Goal: Task Accomplishment & Management: Complete application form

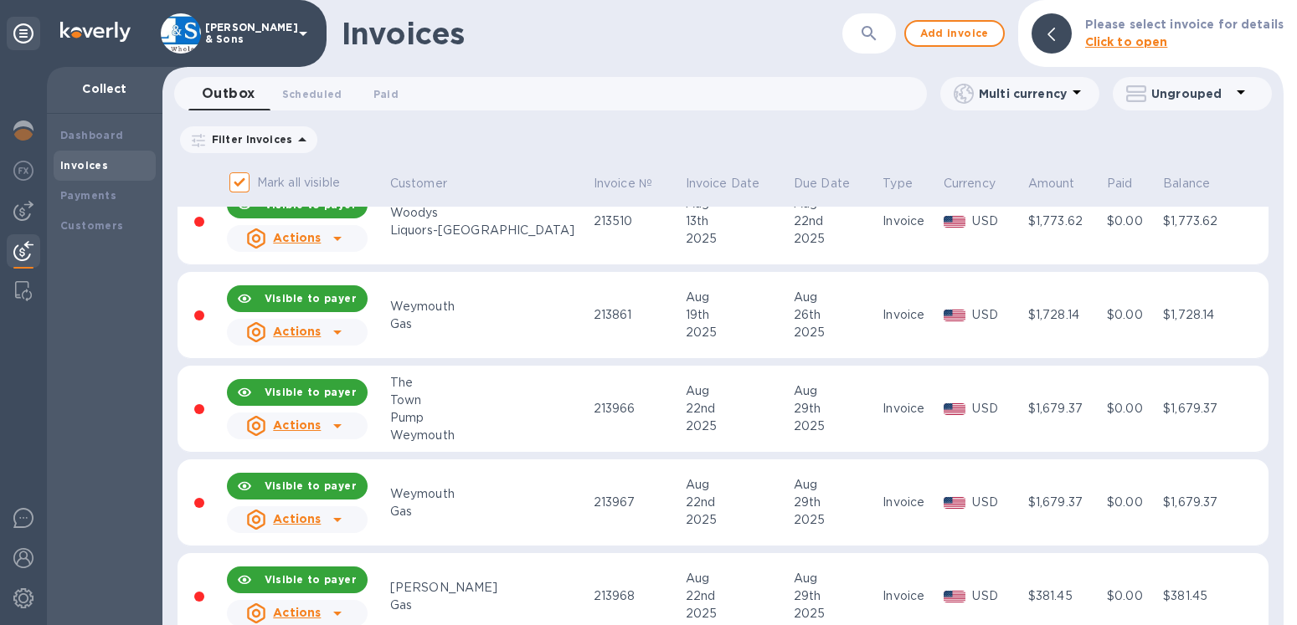
scroll to position [191, 0]
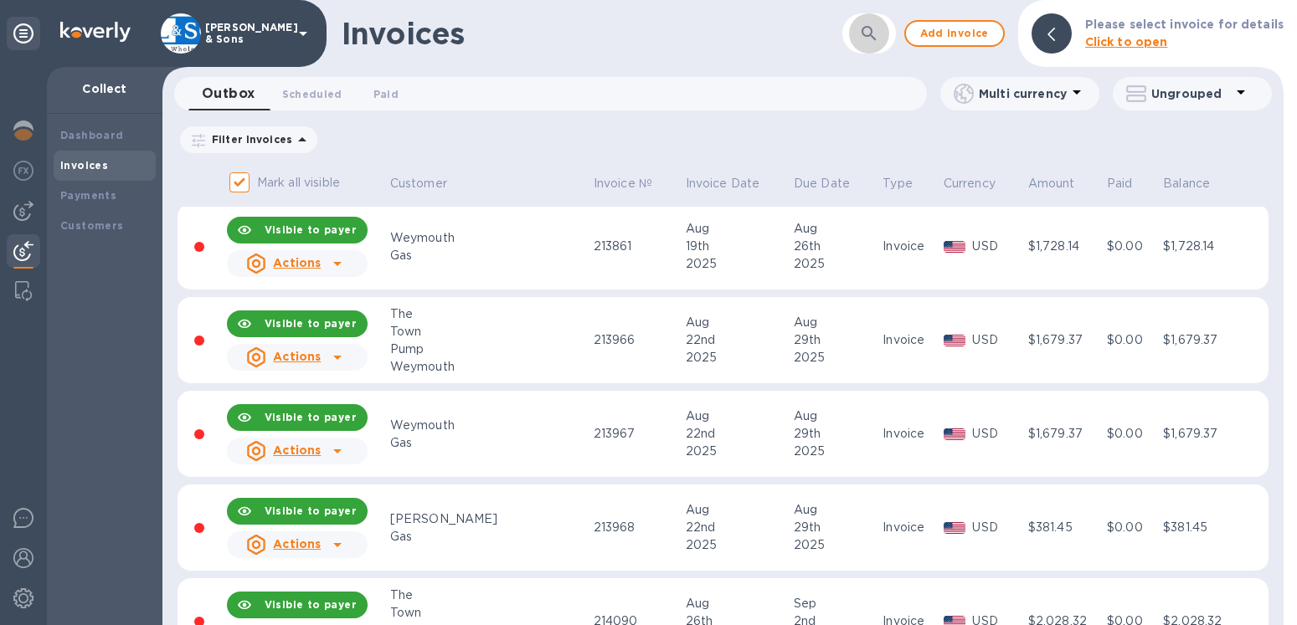
click at [879, 35] on icon "button" at bounding box center [869, 33] width 20 height 20
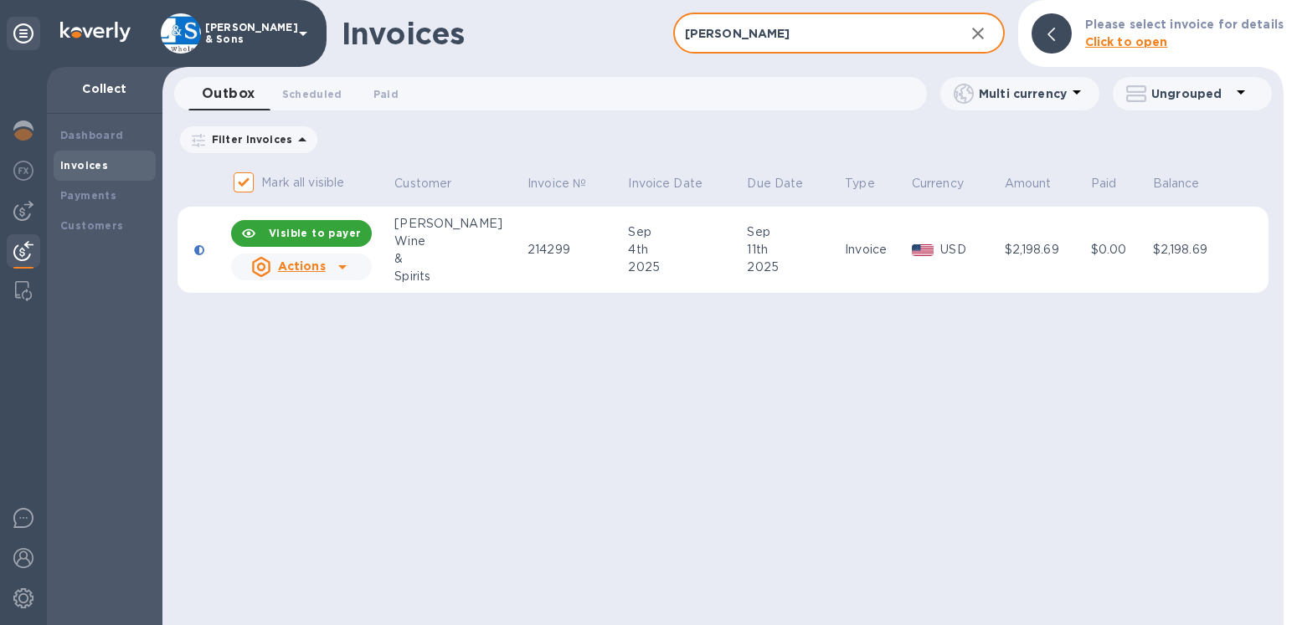
drag, startPoint x: 779, startPoint y: 44, endPoint x: 685, endPoint y: 34, distance: 94.2
click at [687, 34] on input "[PERSON_NAME]" at bounding box center [812, 33] width 278 height 41
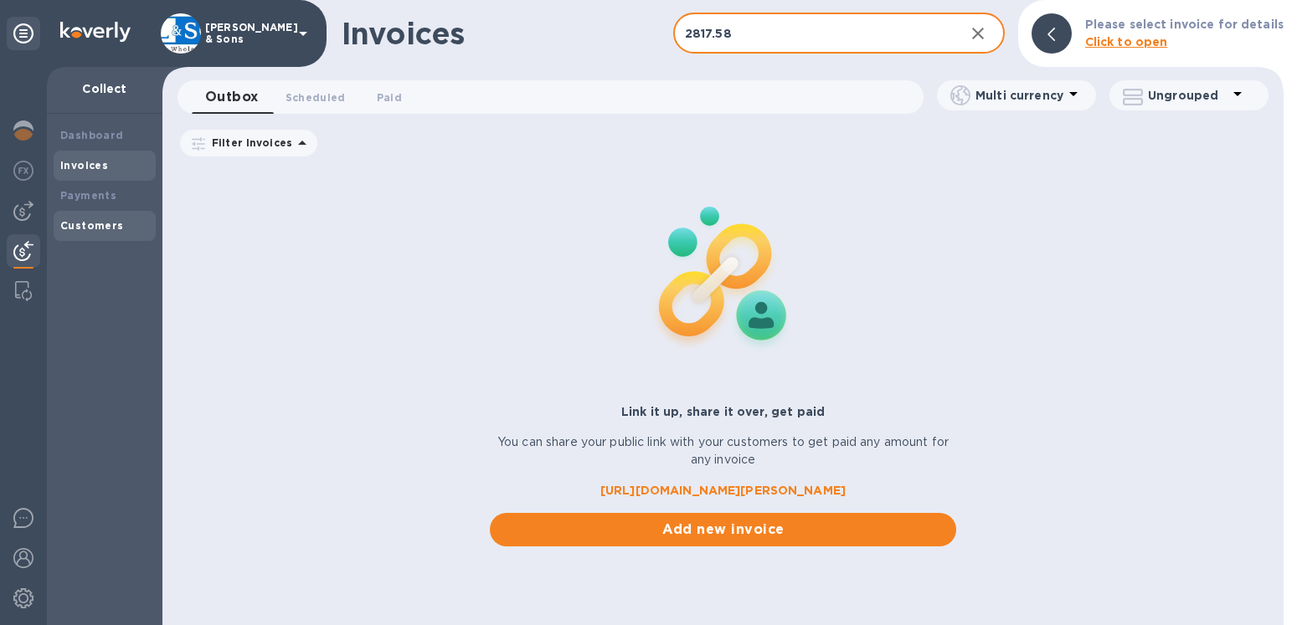
type input "2817.58"
click at [109, 223] on b "Customers" at bounding box center [92, 225] width 64 height 13
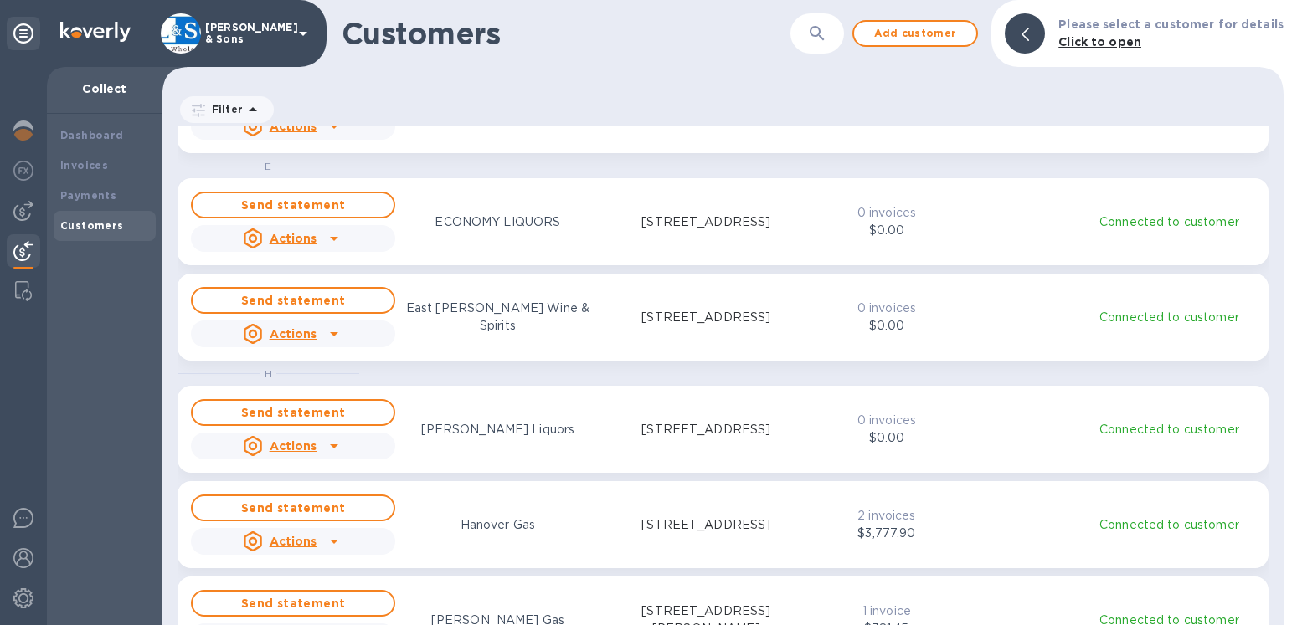
scroll to position [668, 0]
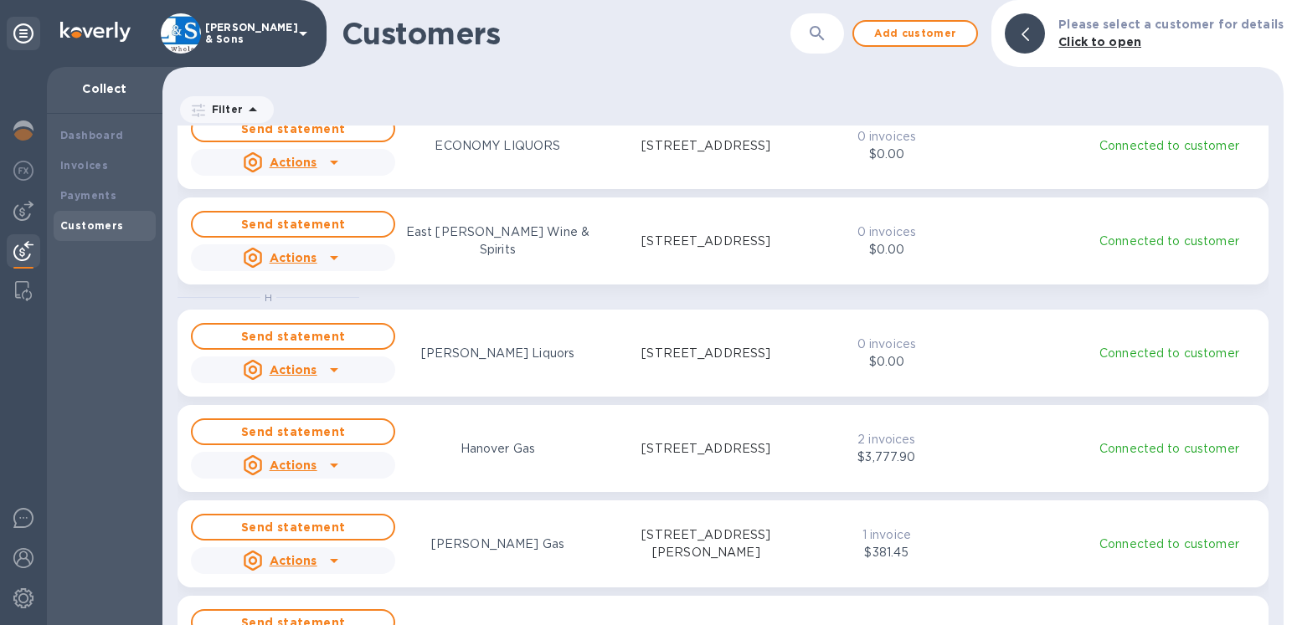
click at [1029, 41] on icon at bounding box center [1025, 34] width 8 height 13
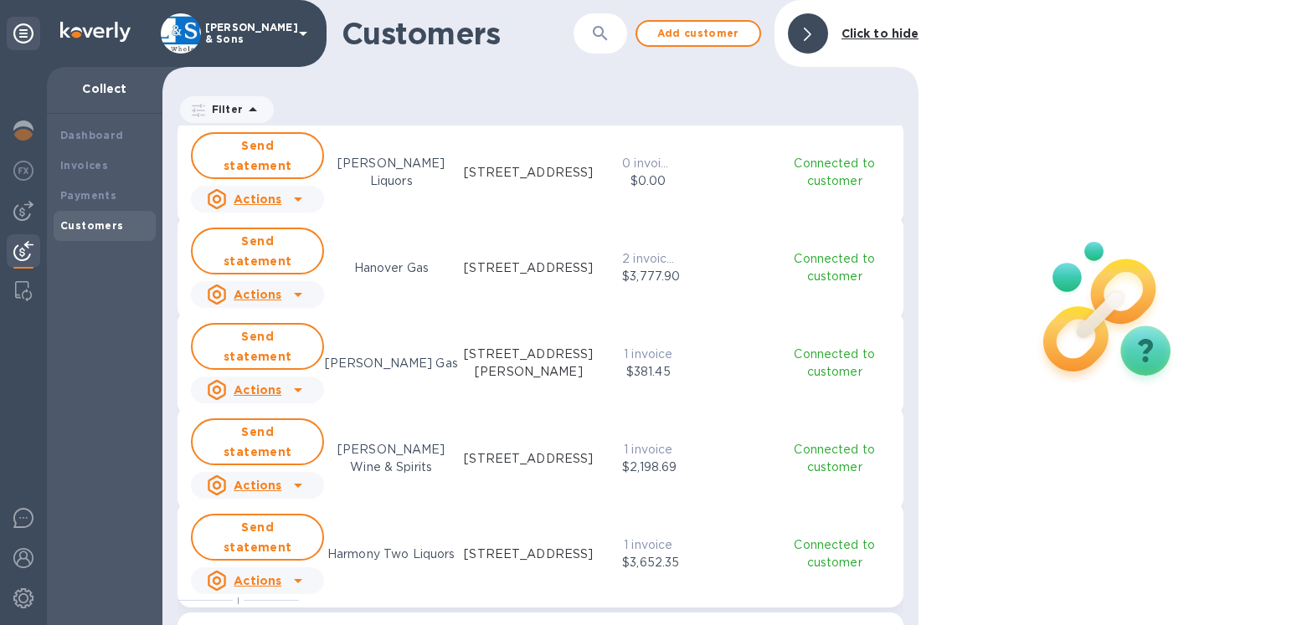
scroll to position [1050, 0]
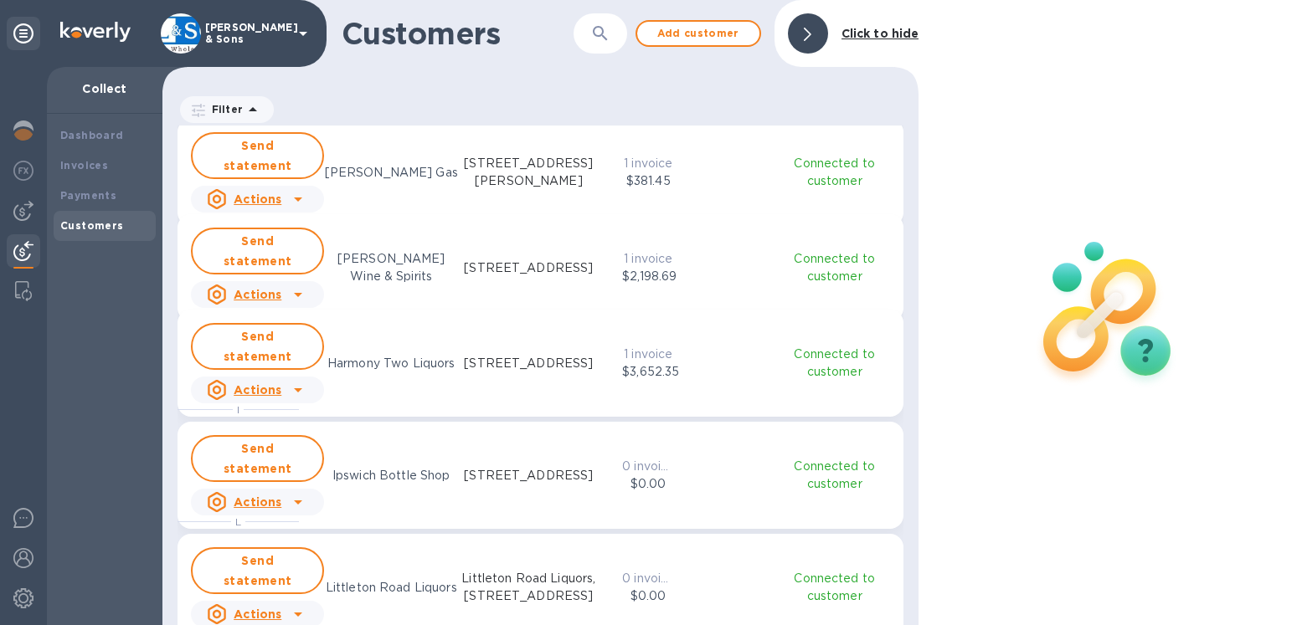
click at [261, 288] on u "Actions" at bounding box center [258, 294] width 48 height 13
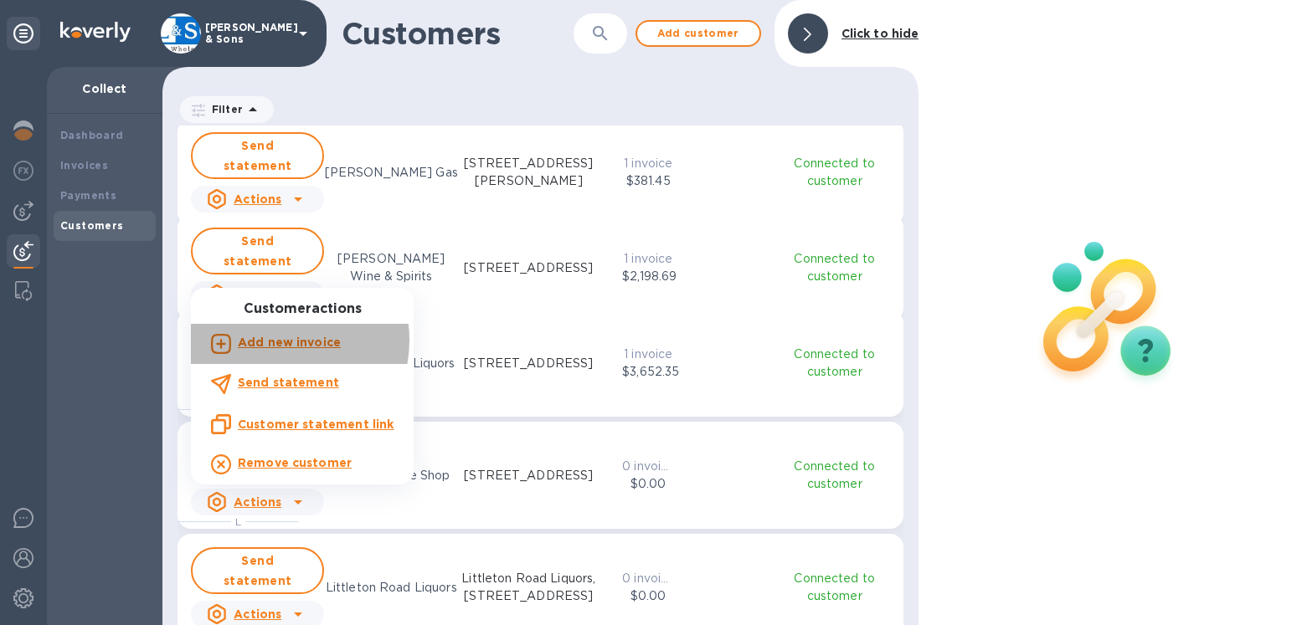
click at [275, 341] on b "Add new invoice" at bounding box center [289, 342] width 103 height 13
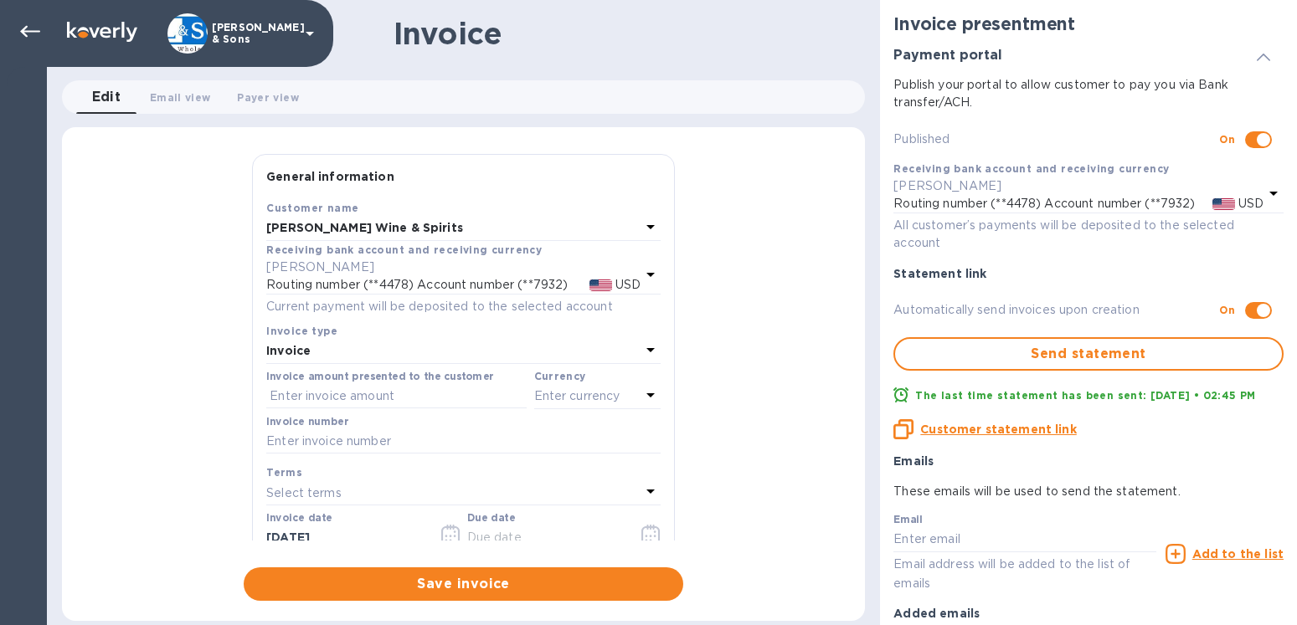
click at [291, 350] on b "Invoice" at bounding box center [288, 350] width 44 height 13
click at [234, 325] on div "General information Save Customer name [PERSON_NAME] Wine & Spirits Receiving b…" at bounding box center [463, 377] width 803 height 447
click at [34, 34] on icon at bounding box center [30, 32] width 20 height 20
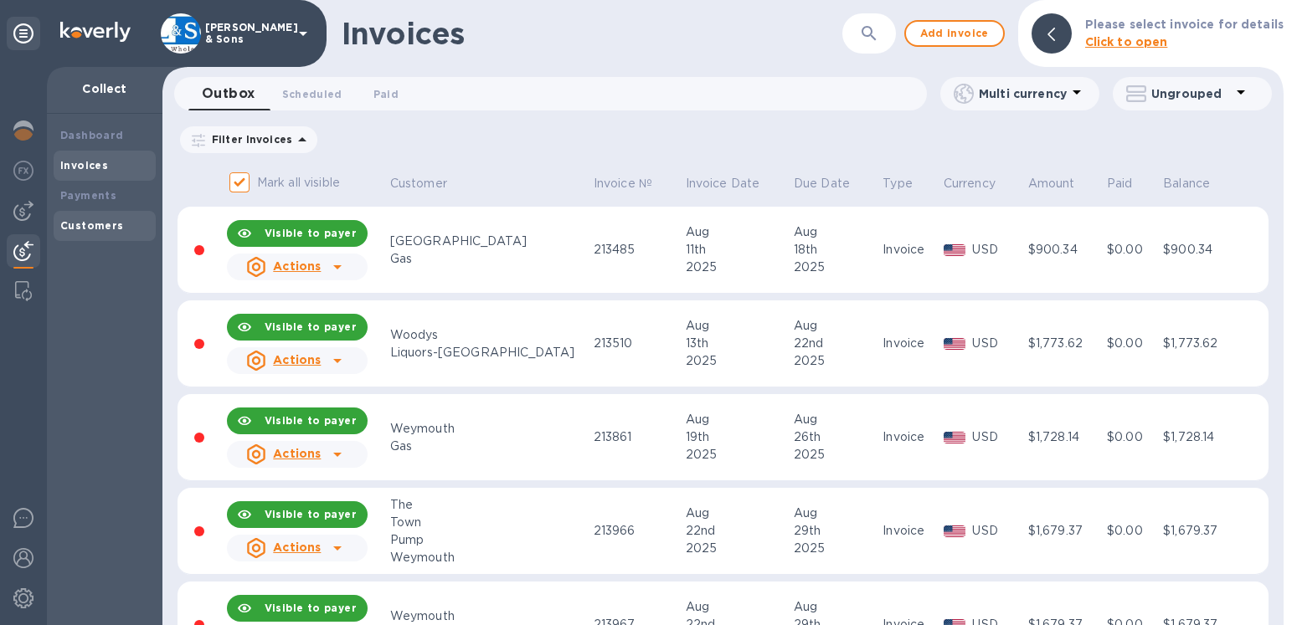
click at [93, 226] on b "Customers" at bounding box center [92, 225] width 64 height 13
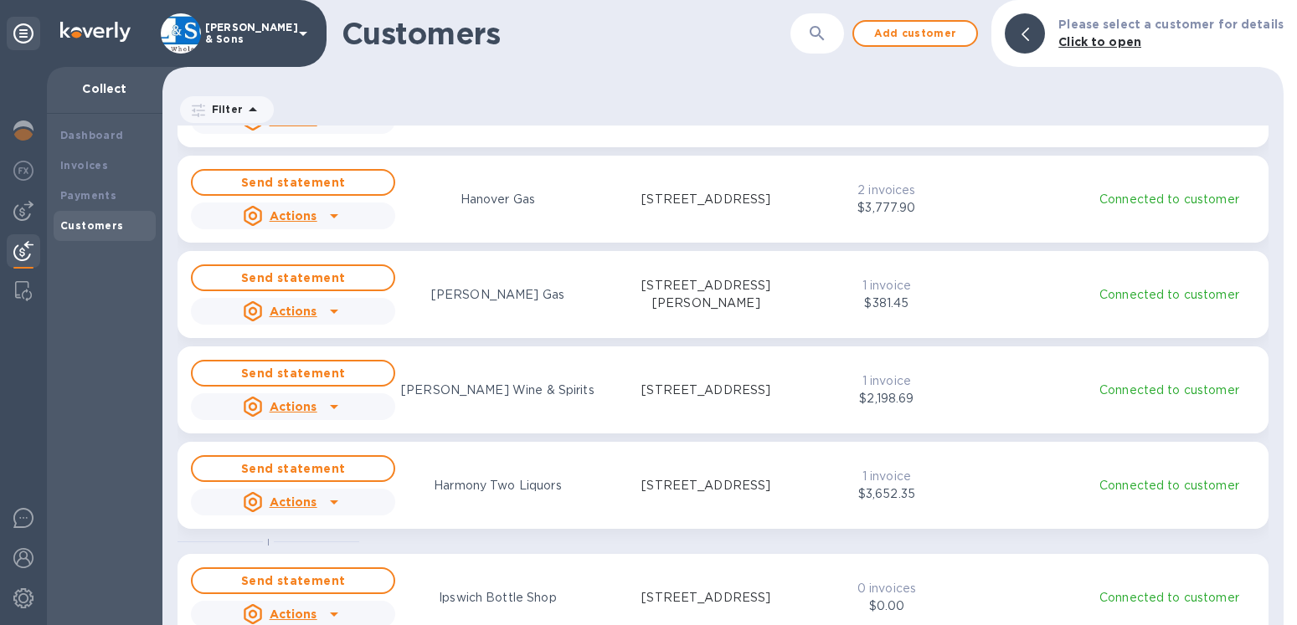
scroll to position [954, 0]
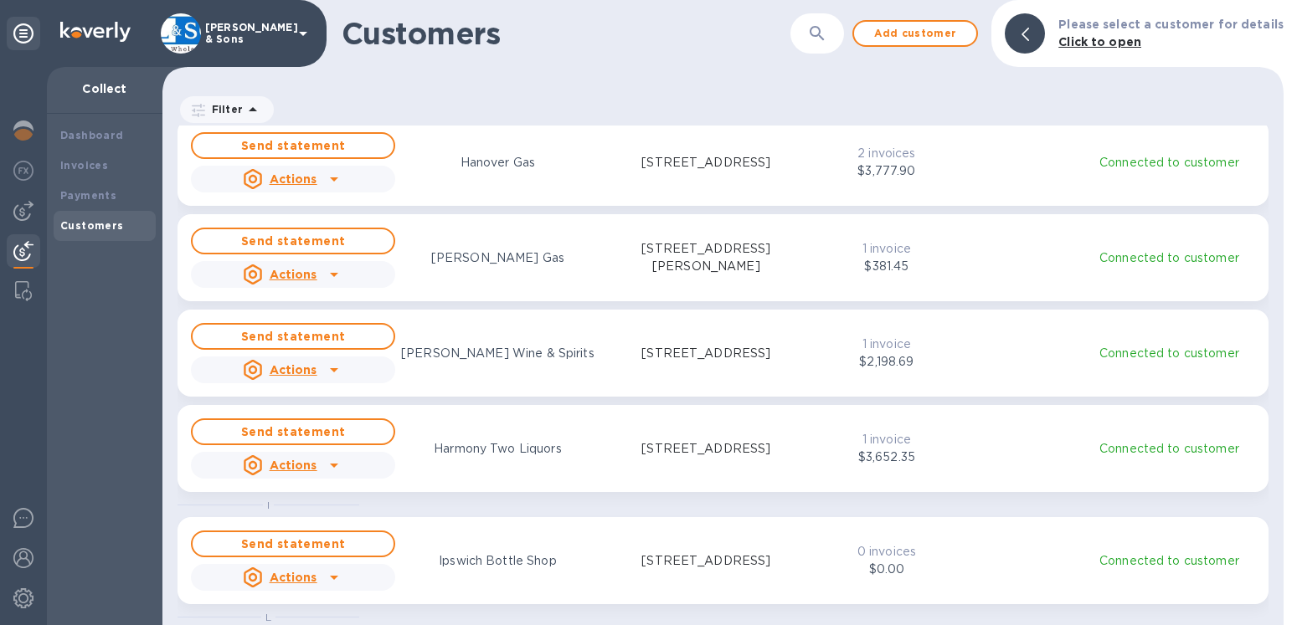
click at [301, 371] on u "Actions" at bounding box center [294, 369] width 48 height 13
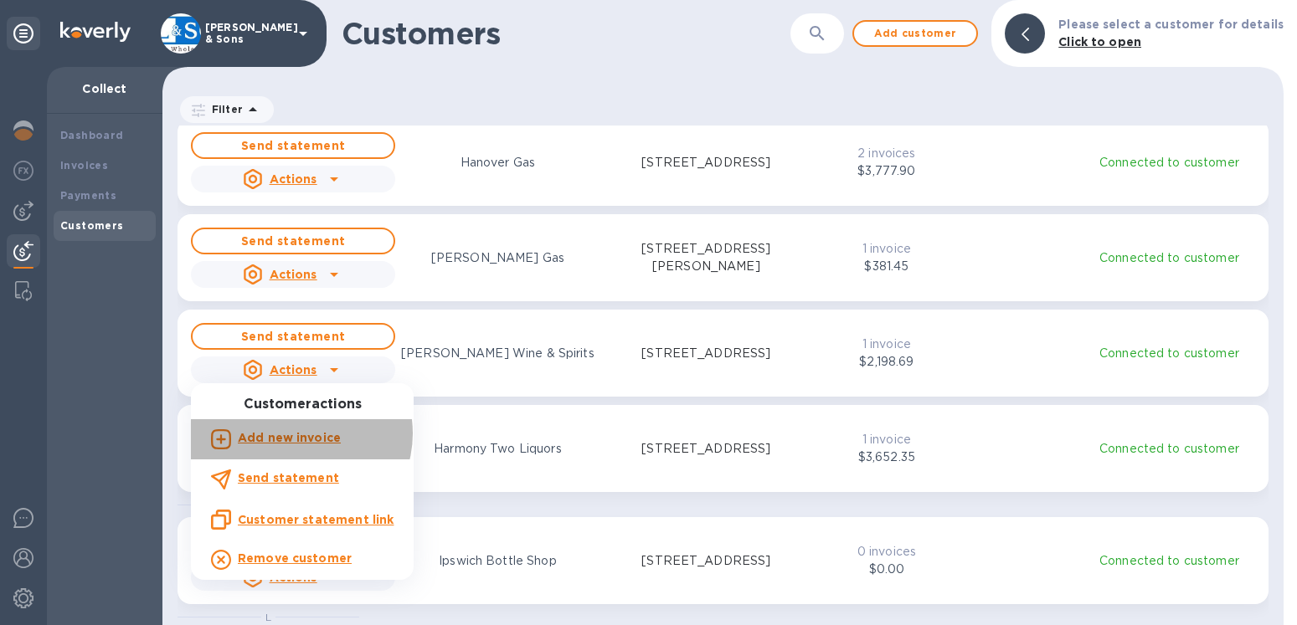
click at [300, 434] on b "Add new invoice" at bounding box center [289, 437] width 103 height 13
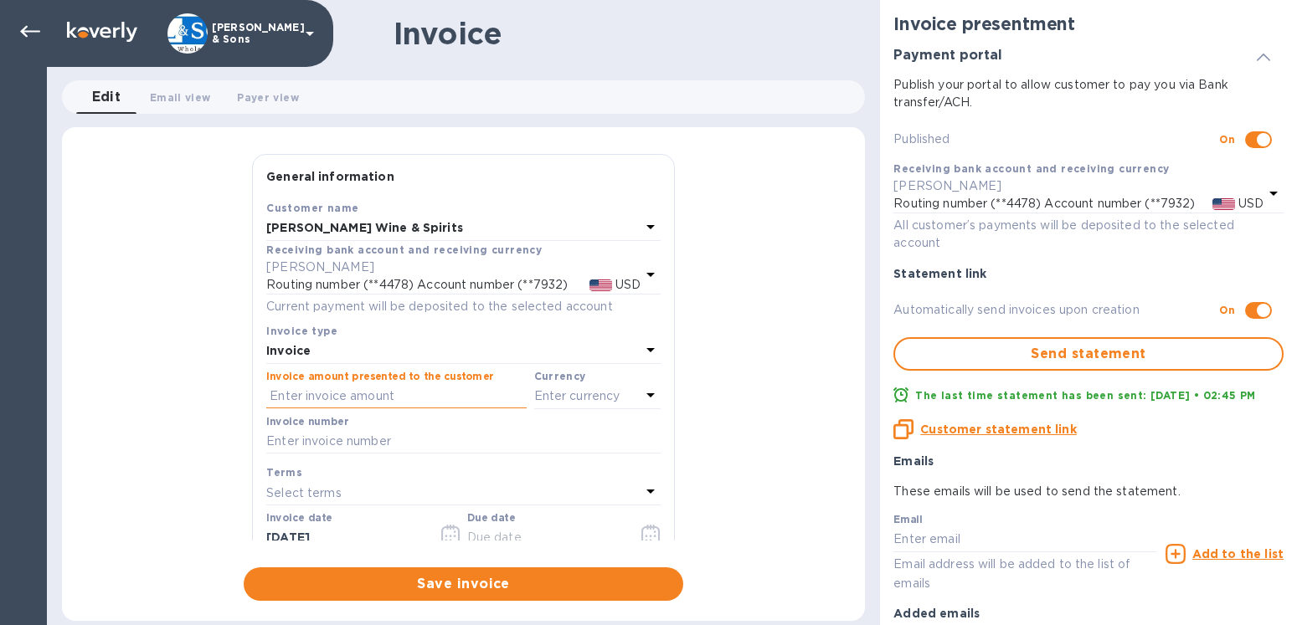
click at [293, 394] on input "text" at bounding box center [396, 396] width 260 height 25
type input "2,817.58"
click at [552, 398] on p "Enter currency" at bounding box center [577, 397] width 86 height 18
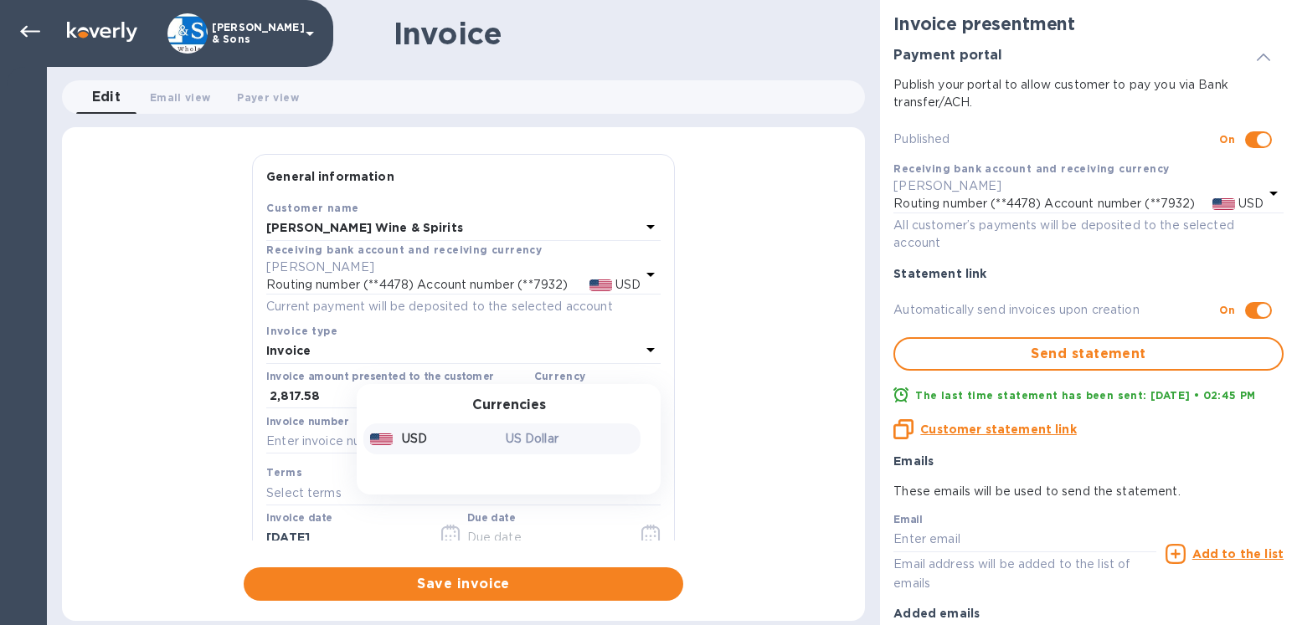
click at [409, 437] on p "USD" at bounding box center [414, 439] width 25 height 18
click at [382, 444] on input "text" at bounding box center [463, 442] width 394 height 25
type input "214131"
click at [445, 526] on icon "button" at bounding box center [450, 535] width 18 height 20
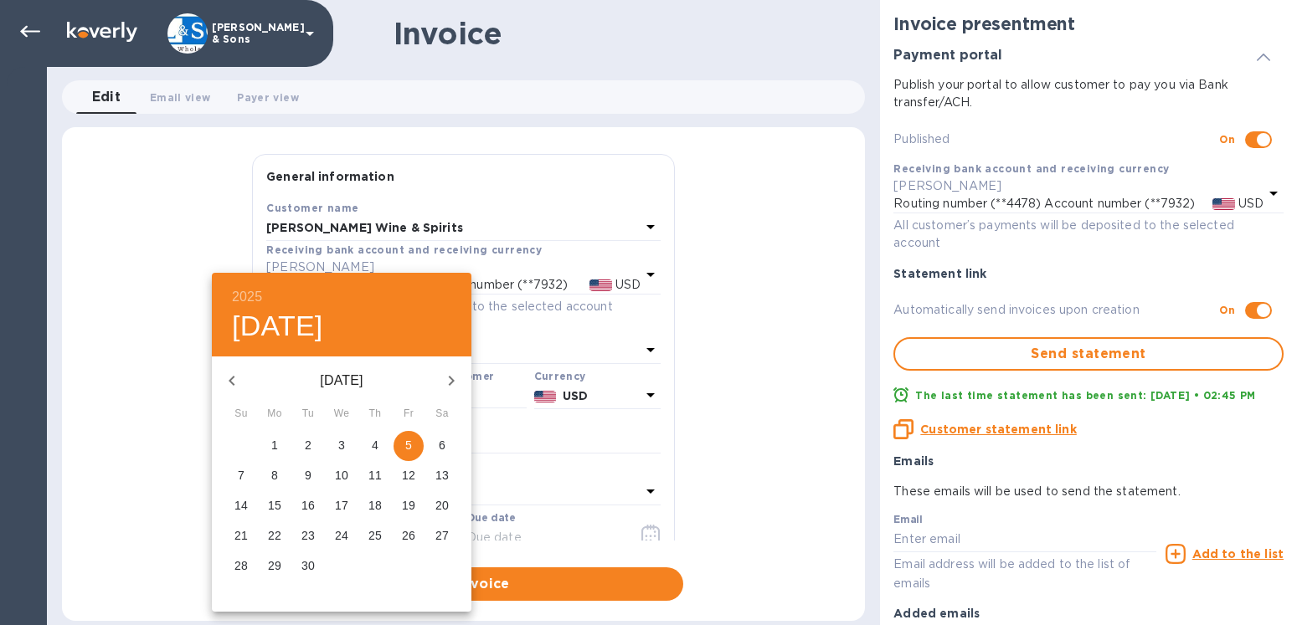
click at [229, 378] on icon "button" at bounding box center [232, 381] width 20 height 20
click at [341, 562] on p "27" at bounding box center [341, 566] width 13 height 17
type input "[DATE]"
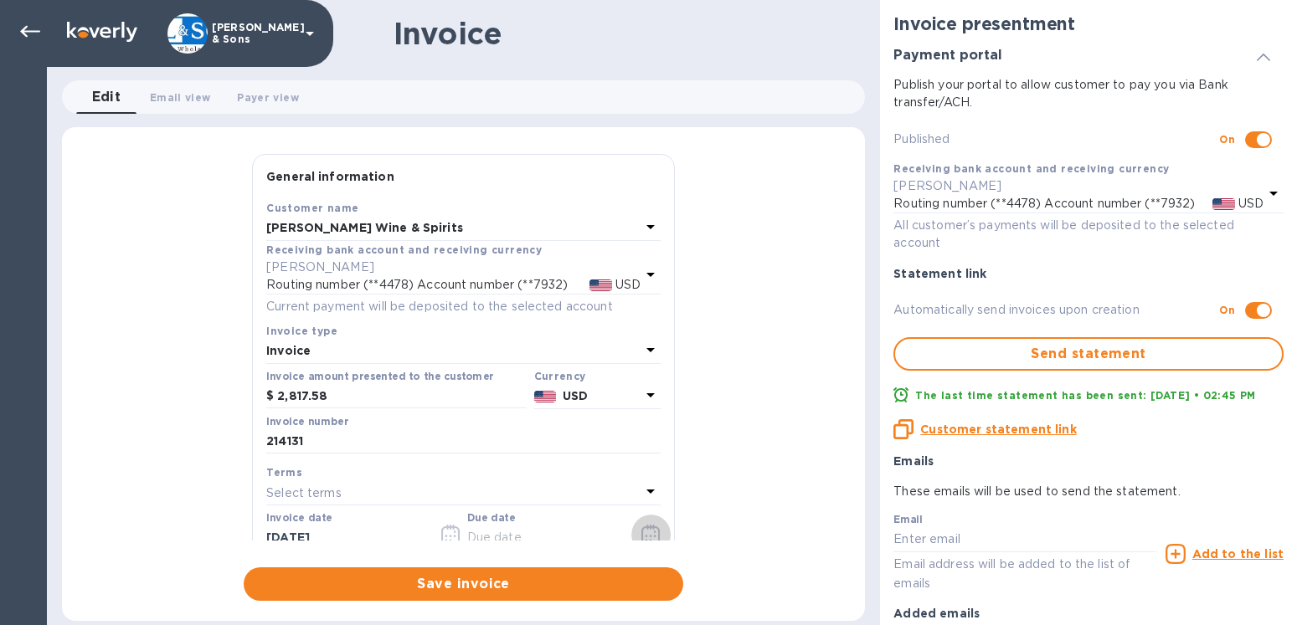
click at [641, 539] on icon "button" at bounding box center [650, 535] width 19 height 20
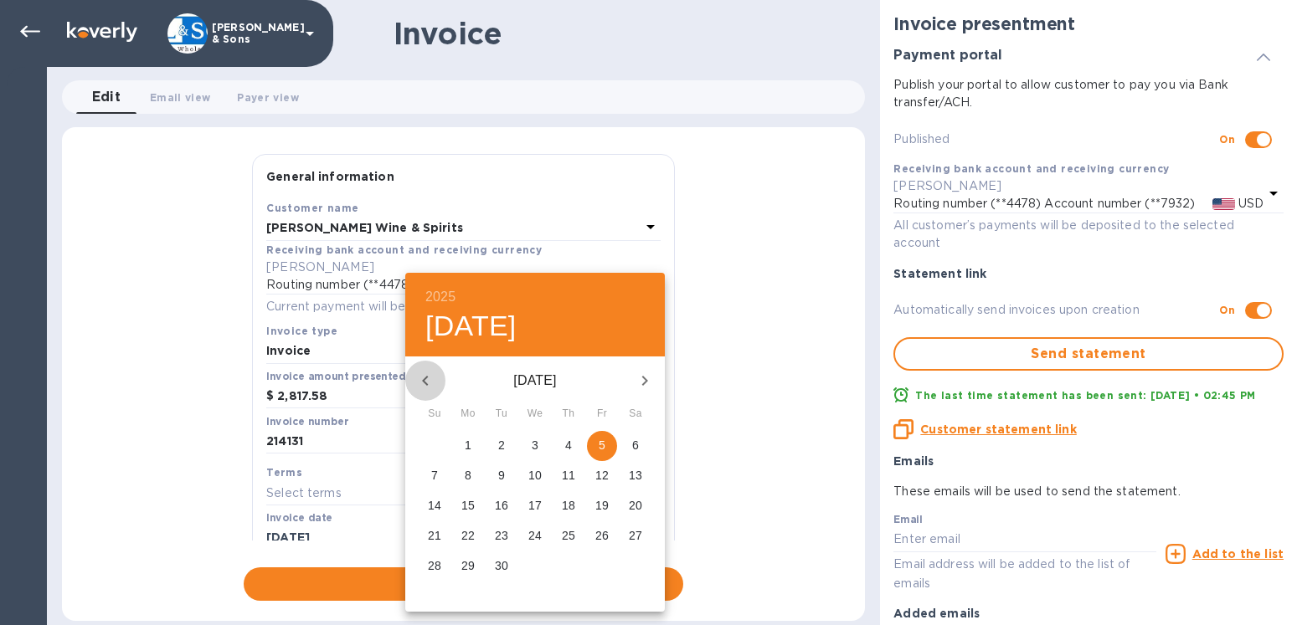
click at [420, 381] on icon "button" at bounding box center [425, 381] width 20 height 20
click at [645, 383] on icon "button" at bounding box center [645, 381] width 6 height 10
click at [533, 447] on p "3" at bounding box center [535, 445] width 7 height 17
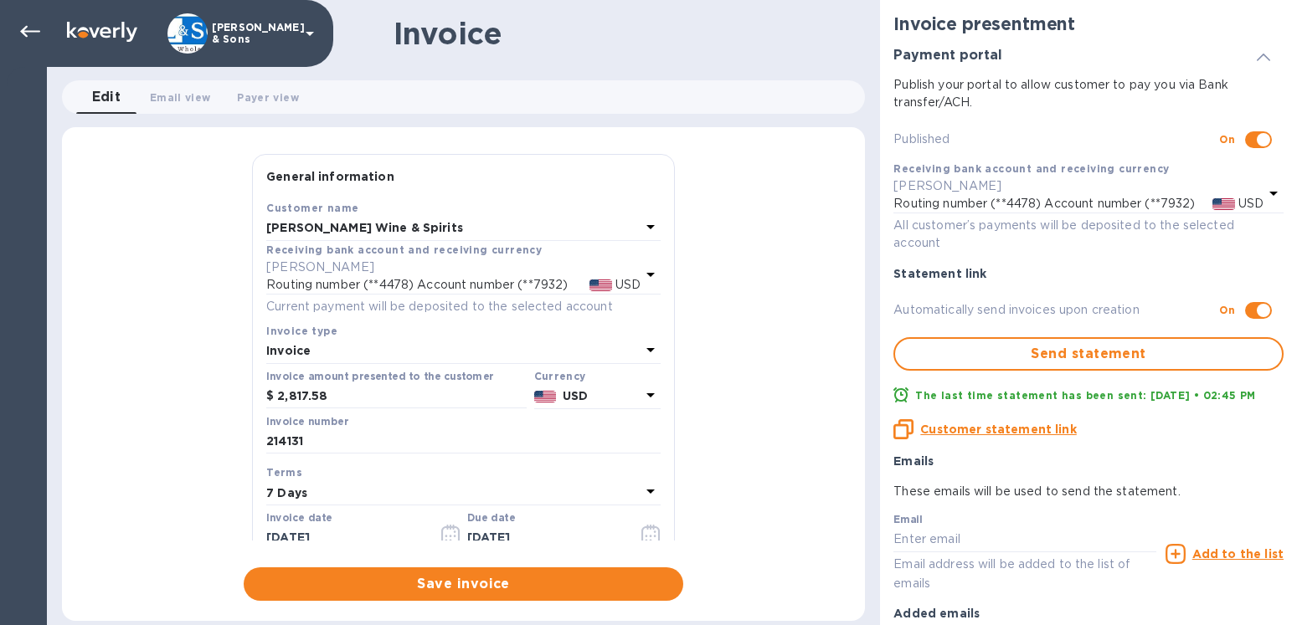
click at [641, 532] on icon "button" at bounding box center [650, 535] width 19 height 20
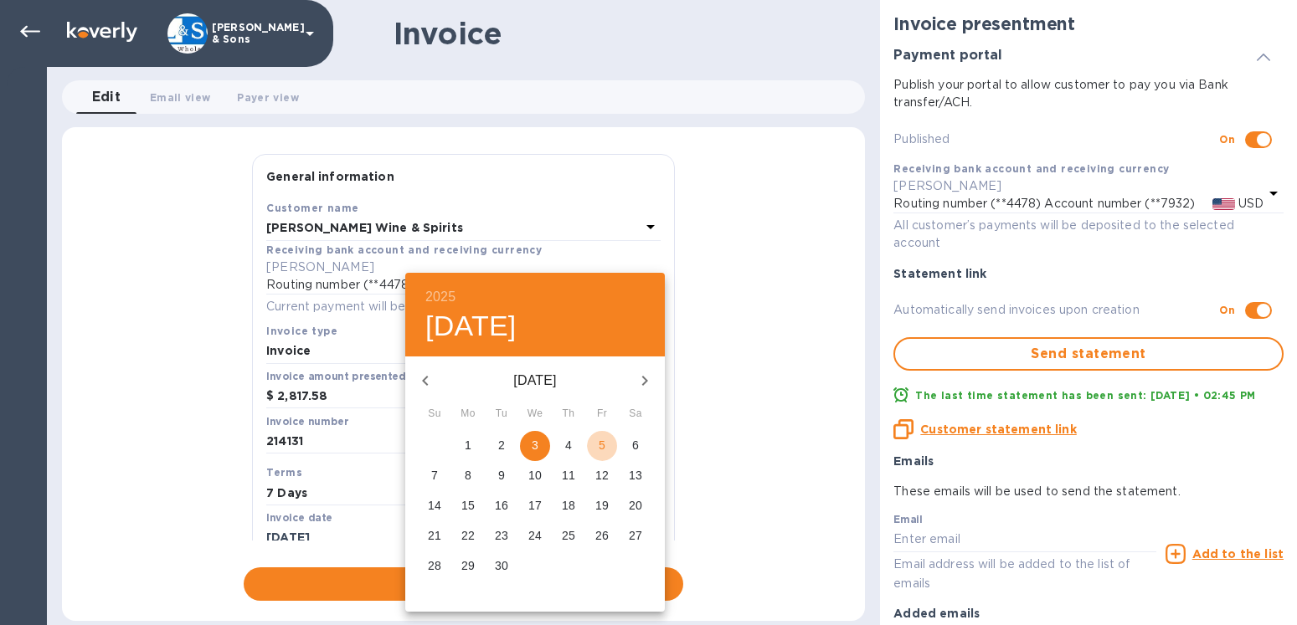
click at [602, 450] on p "5" at bounding box center [602, 445] width 7 height 17
type input "[DATE]"
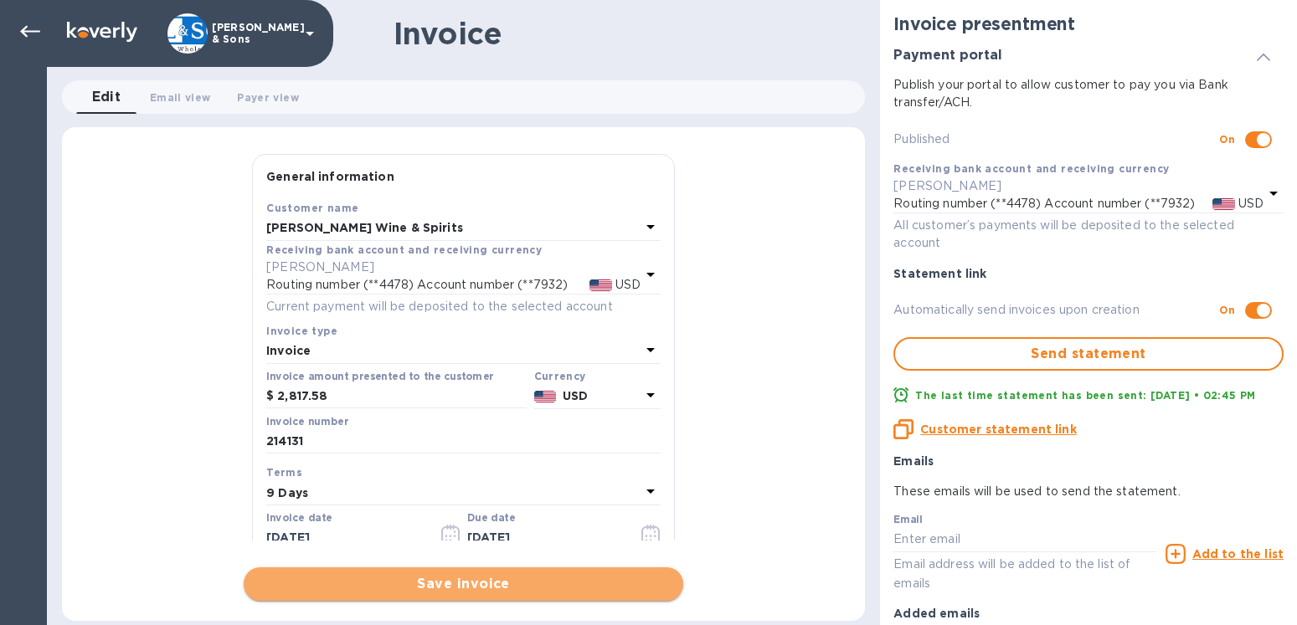
click at [501, 587] on span "Save invoice" at bounding box center [463, 584] width 413 height 20
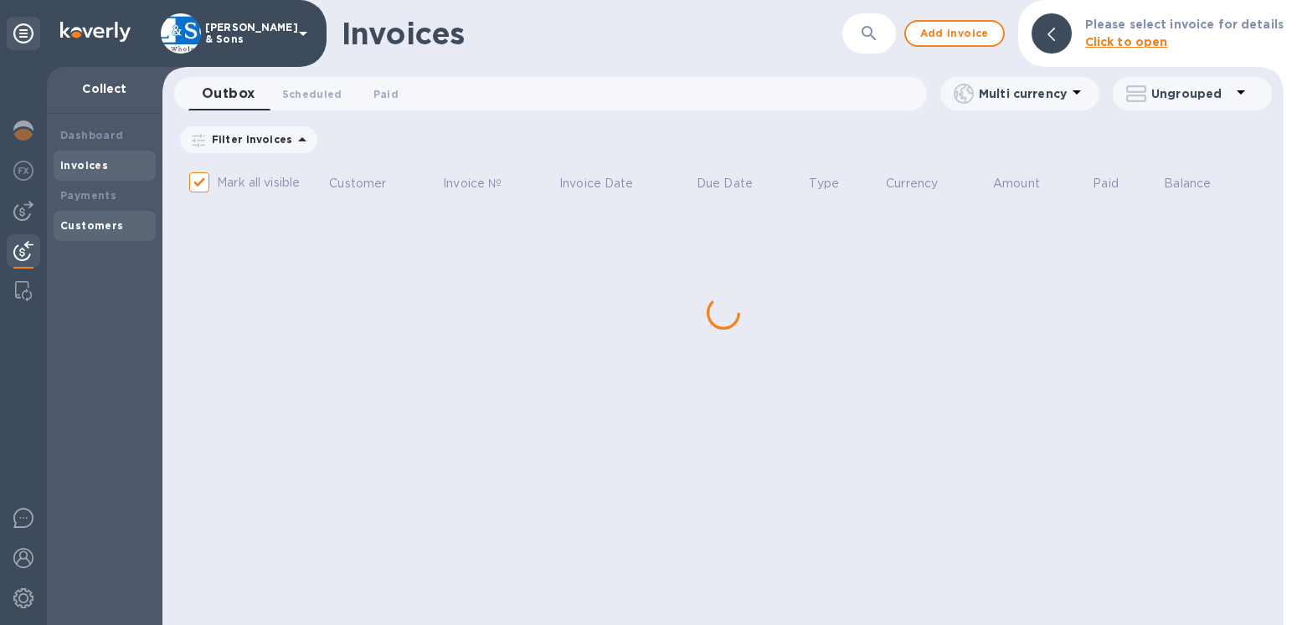
click at [109, 230] on b "Customers" at bounding box center [92, 225] width 64 height 13
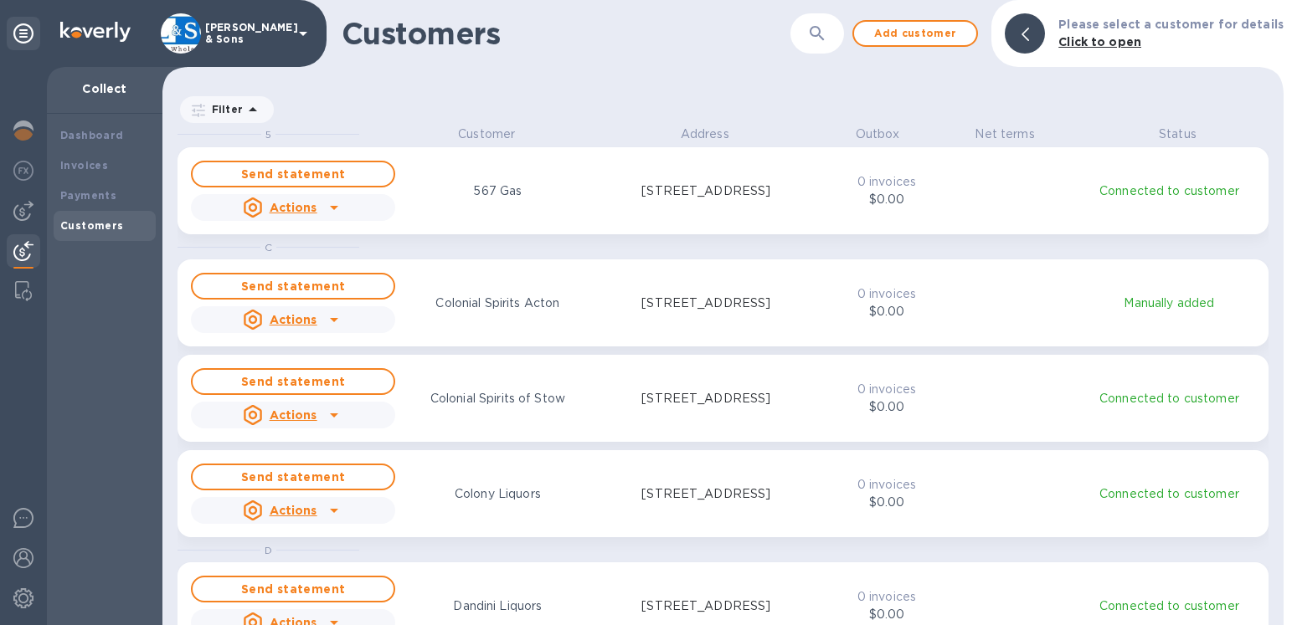
scroll to position [486, 1107]
